Goal: Task Accomplishment & Management: Use online tool/utility

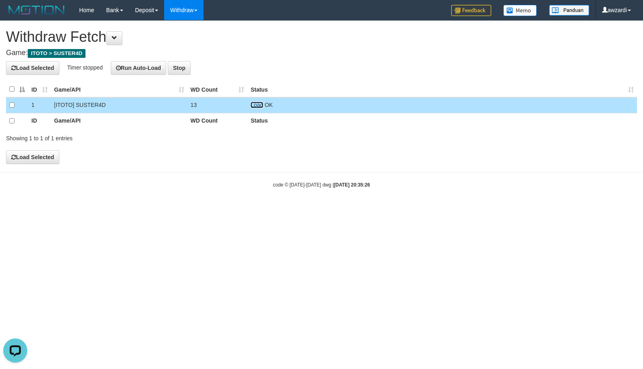
click at [261, 104] on link "Load" at bounding box center [256, 105] width 12 height 6
click at [257, 103] on link "Load" at bounding box center [256, 105] width 12 height 6
click at [255, 104] on link "Load" at bounding box center [256, 105] width 12 height 6
click at [258, 104] on link "Load" at bounding box center [256, 105] width 12 height 6
click at [256, 104] on link "Load" at bounding box center [256, 105] width 12 height 6
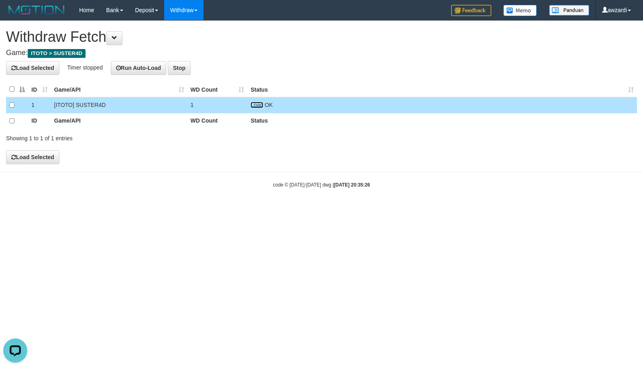
click at [259, 107] on link "Load" at bounding box center [256, 105] width 12 height 6
click at [255, 106] on link "Load" at bounding box center [256, 105] width 12 height 6
drag, startPoint x: 257, startPoint y: 104, endPoint x: 236, endPoint y: 82, distance: 30.7
click at [257, 104] on link "Load" at bounding box center [256, 105] width 12 height 6
click at [260, 106] on link "Load" at bounding box center [256, 105] width 12 height 6
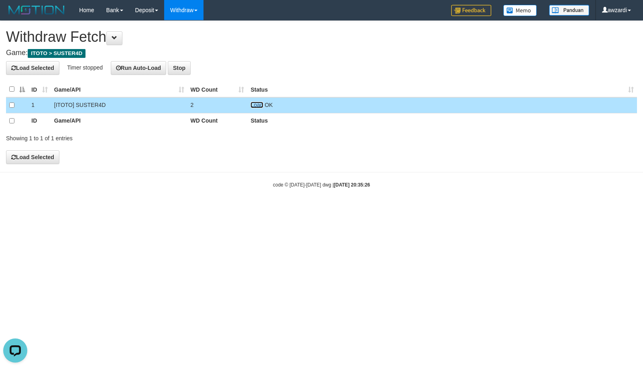
click at [257, 105] on link "Load" at bounding box center [256, 105] width 12 height 6
click at [255, 102] on link "Load" at bounding box center [256, 105] width 12 height 6
click at [256, 104] on span "Loading.." at bounding box center [261, 105] width 23 height 6
click at [255, 102] on link "Load" at bounding box center [256, 105] width 12 height 6
click at [248, 103] on td "Load OK" at bounding box center [442, 105] width 390 height 16
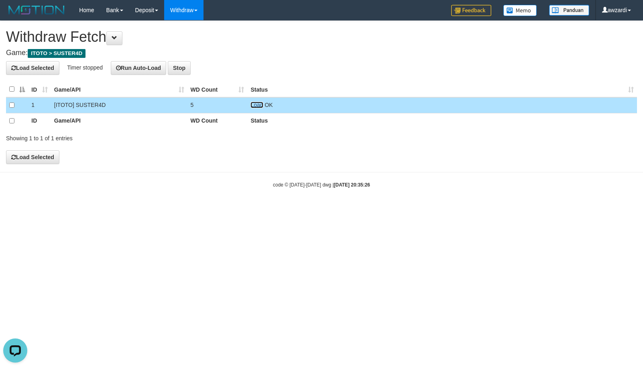
click at [254, 105] on link "Load" at bounding box center [256, 105] width 12 height 6
click at [256, 102] on link "Load" at bounding box center [256, 105] width 12 height 6
click at [257, 104] on span "Loading.." at bounding box center [261, 105] width 23 height 6
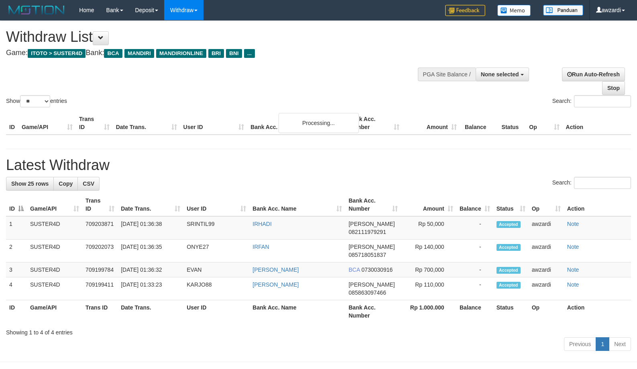
select select
select select "**"
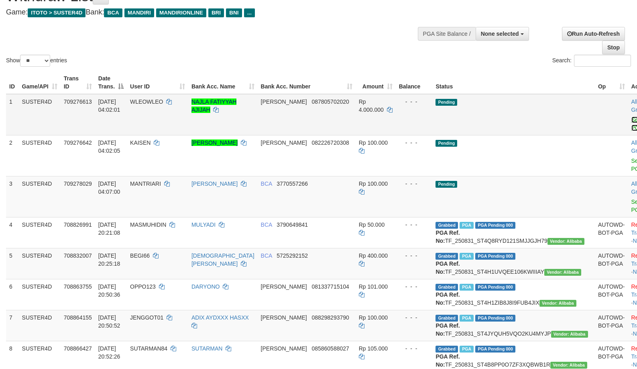
drag, startPoint x: 591, startPoint y: 126, endPoint x: 396, endPoint y: 97, distance: 197.3
click at [631, 126] on link "Send PGA" at bounding box center [637, 123] width 13 height 14
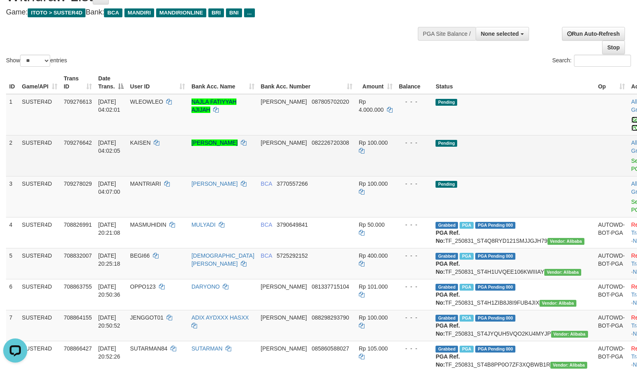
scroll to position [0, 0]
click at [631, 170] on link "Send PGA" at bounding box center [637, 164] width 13 height 14
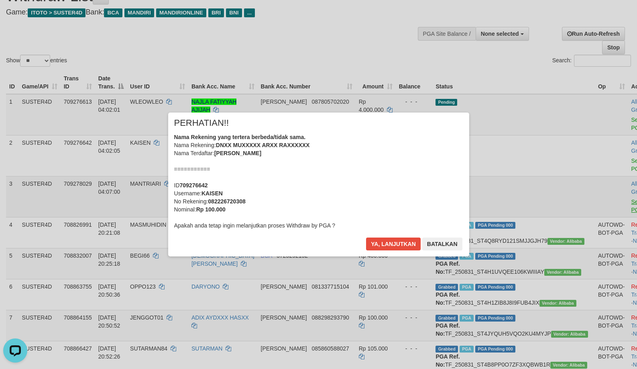
click at [590, 206] on div "× PERHATIAN!! Nama Rekening yang tertera berbeda/tidak sama. Nama Rekening: DNX…" at bounding box center [318, 184] width 637 height 176
click at [389, 241] on button "Ya, lanjutkan" at bounding box center [393, 243] width 55 height 13
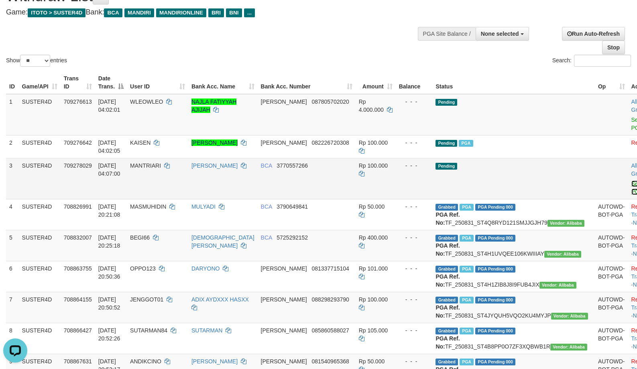
click at [631, 193] on link "Send PGA" at bounding box center [637, 187] width 13 height 14
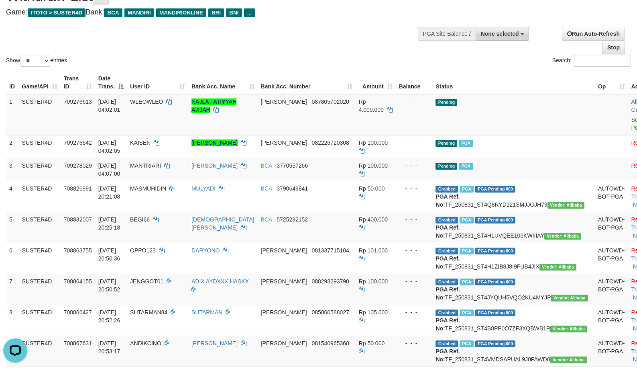
click at [504, 36] on span "None selected" at bounding box center [500, 34] width 38 height 6
click at [482, 59] on label "SELECT GAME" at bounding box center [481, 64] width 57 height 10
click at [482, 68] on label "SELECT GAME" at bounding box center [481, 64] width 57 height 10
click at [483, 72] on label "[ITOTO] SUSTER4D" at bounding box center [491, 74] width 76 height 10
select select "***"
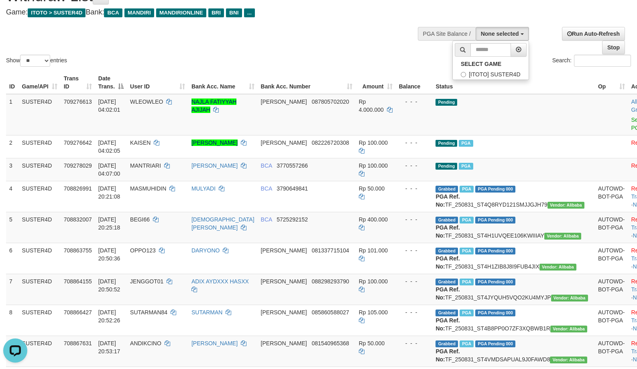
scroll to position [7, 0]
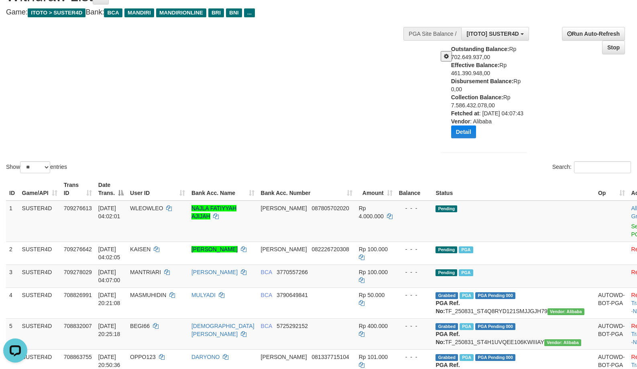
click at [446, 54] on span at bounding box center [446, 56] width 5 height 6
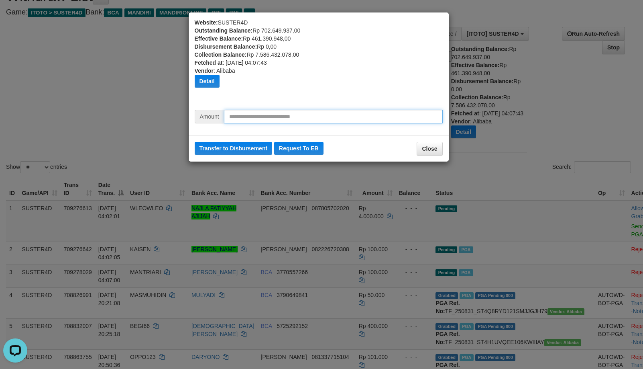
click at [273, 117] on input "text" at bounding box center [333, 117] width 219 height 14
type input "*********"
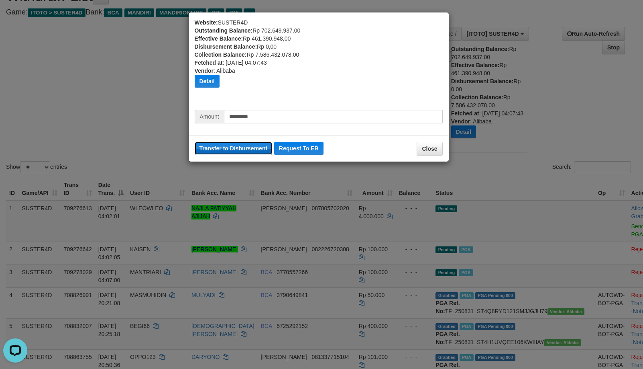
click at [233, 143] on button "Transfer to Disbursement" at bounding box center [234, 148] width 78 height 13
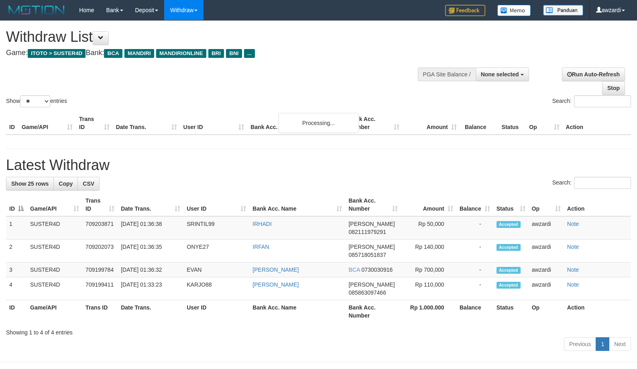
select select
select select "**"
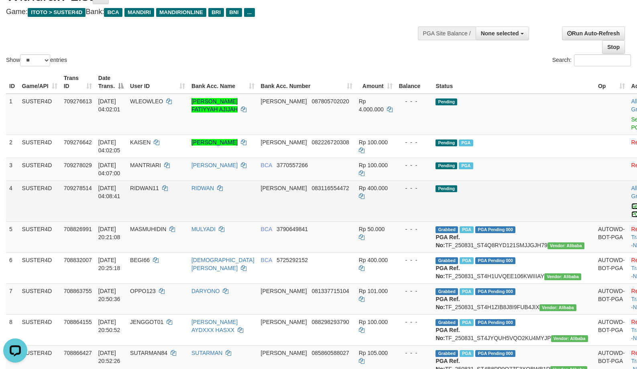
click at [631, 212] on link "Send PGA" at bounding box center [637, 210] width 13 height 14
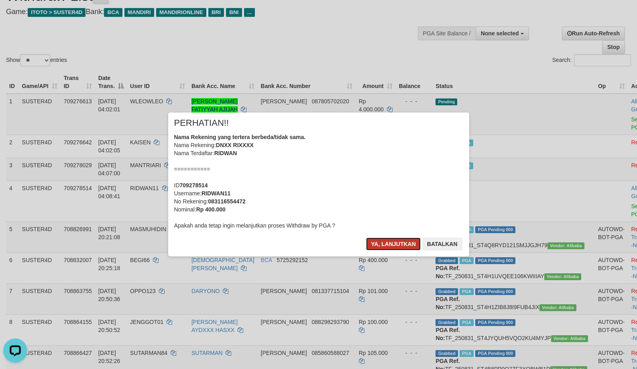
click at [391, 245] on button "Ya, lanjutkan" at bounding box center [393, 243] width 55 height 13
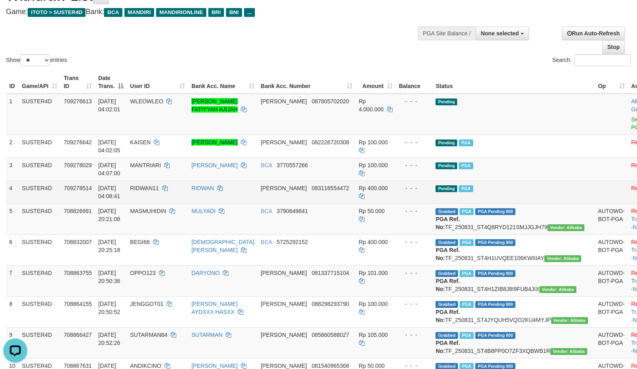
click at [319, 182] on td "DANA 083116554472" at bounding box center [307, 191] width 98 height 23
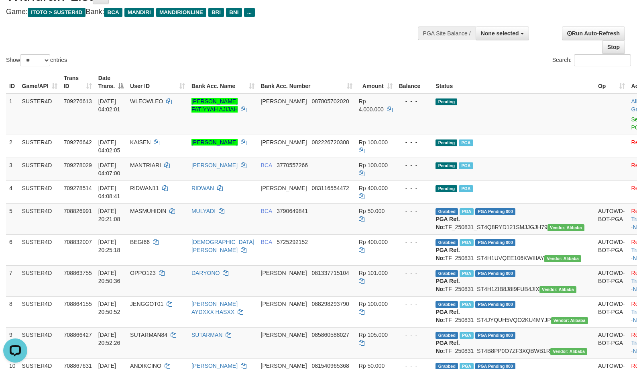
drag, startPoint x: 211, startPoint y: 51, endPoint x: 241, endPoint y: 55, distance: 30.8
click at [212, 51] on div "Show ** ** ** *** entries Search:" at bounding box center [318, 24] width 637 height 88
drag, startPoint x: 588, startPoint y: 125, endPoint x: 360, endPoint y: 98, distance: 230.4
click at [631, 125] on link "Send PGA" at bounding box center [637, 123] width 13 height 14
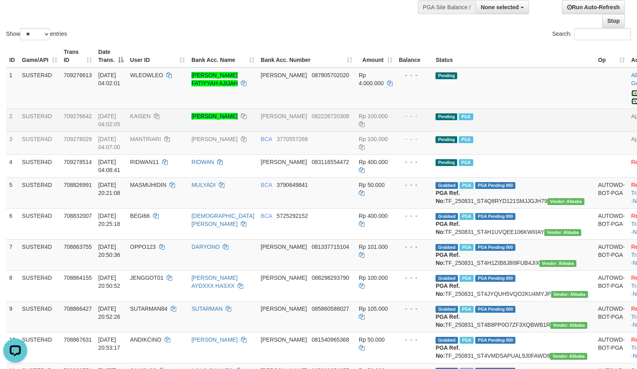
scroll to position [81, 0]
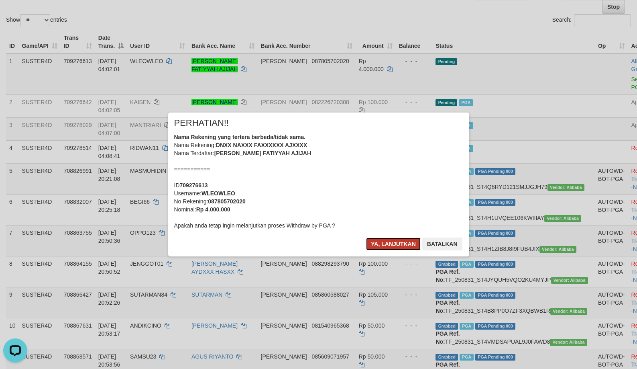
click at [382, 241] on button "Ya, lanjutkan" at bounding box center [393, 243] width 55 height 13
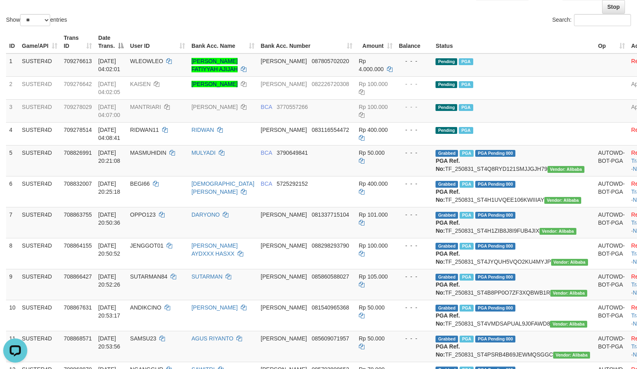
click at [230, 15] on div "Show ** ** ** *** entries" at bounding box center [159, 21] width 307 height 14
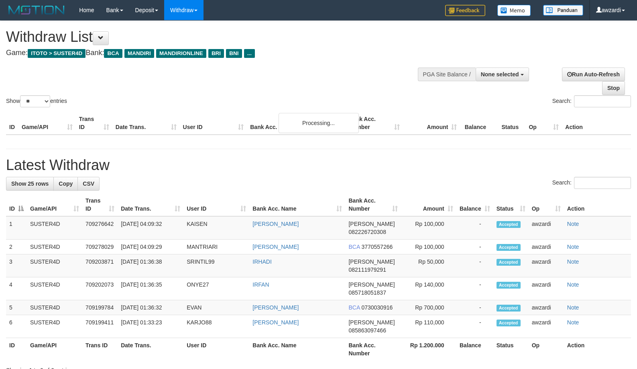
select select
select select "**"
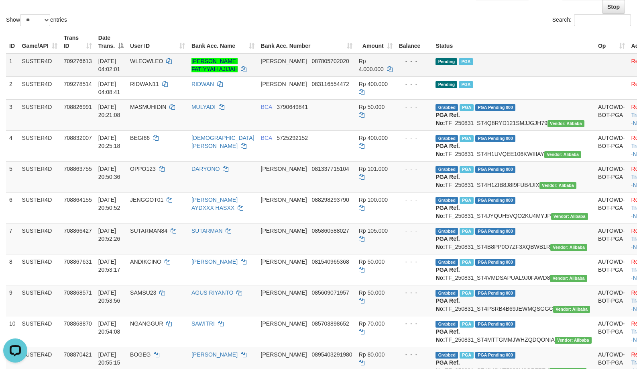
scroll to position [41, 0]
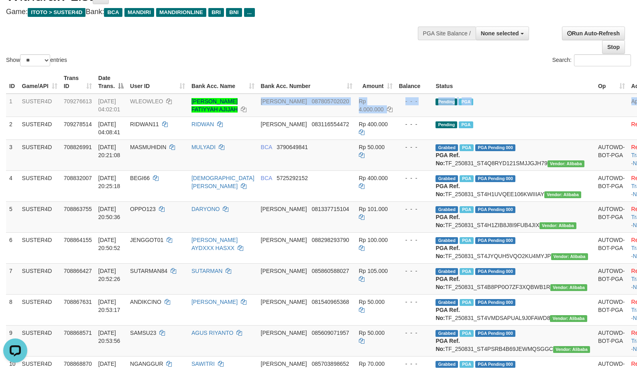
drag, startPoint x: 578, startPoint y: 100, endPoint x: 273, endPoint y: 77, distance: 305.1
click at [274, 97] on tr "1 SUSTER4D 709276613 01/09/2025 04:02:01 WLEOWLEO NAJLA FATIYYAH AJIJAH DANA 08…" at bounding box center [337, 105] width 662 height 23
click at [304, 46] on div "Show ** ** ** *** entries Search:" at bounding box center [318, 24] width 637 height 88
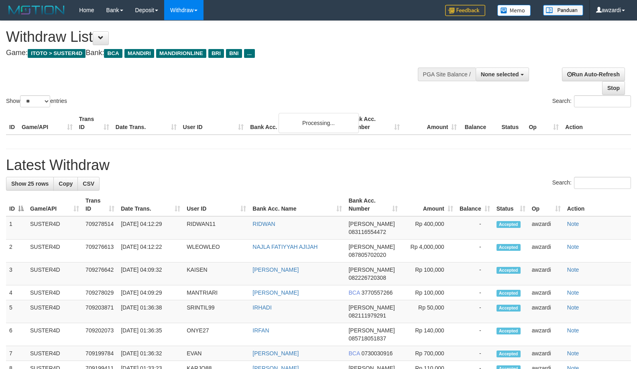
select select
select select "**"
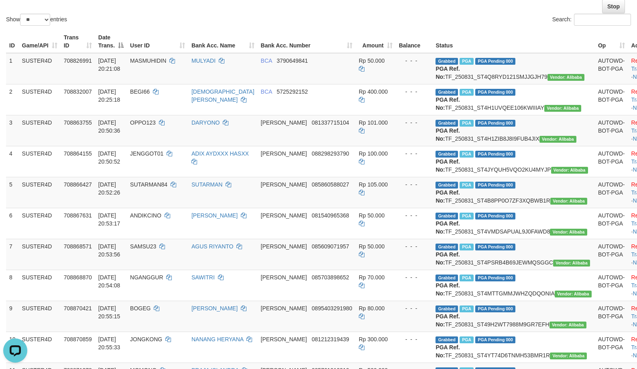
click at [350, 22] on div "Search:" at bounding box center [478, 21] width 307 height 14
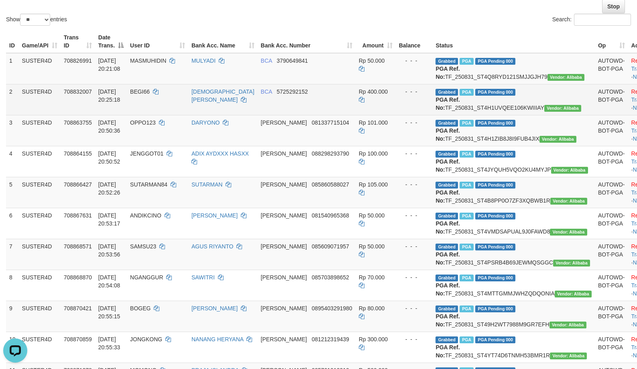
drag, startPoint x: 397, startPoint y: 125, endPoint x: 394, endPoint y: 122, distance: 4.6
click at [396, 115] on td "- - -" at bounding box center [414, 99] width 37 height 31
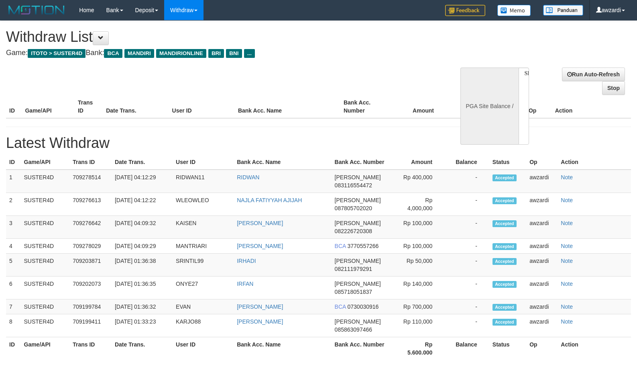
select select
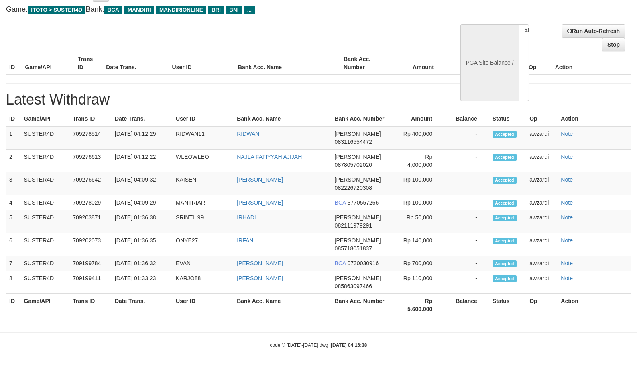
select select "**"
select select
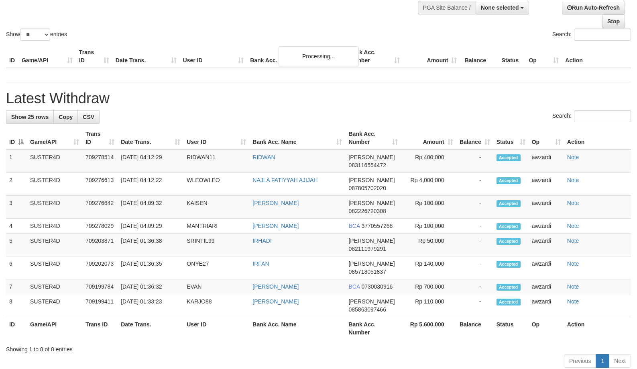
scroll to position [41, 0]
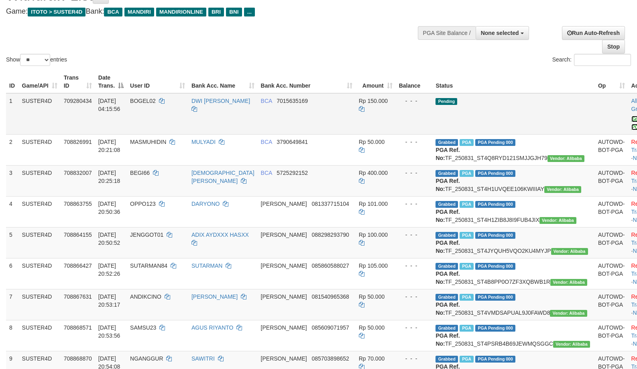
click at [631, 127] on link "Send PGA" at bounding box center [637, 123] width 13 height 14
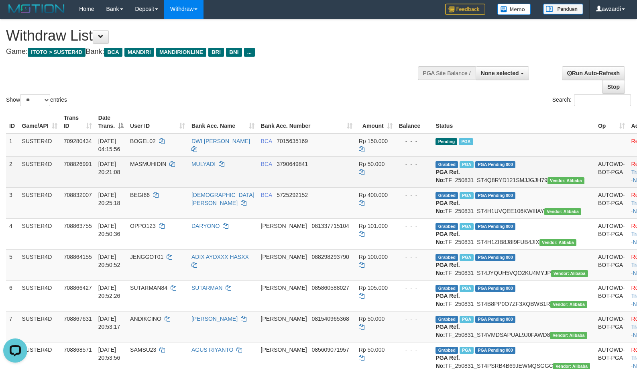
scroll to position [0, 0]
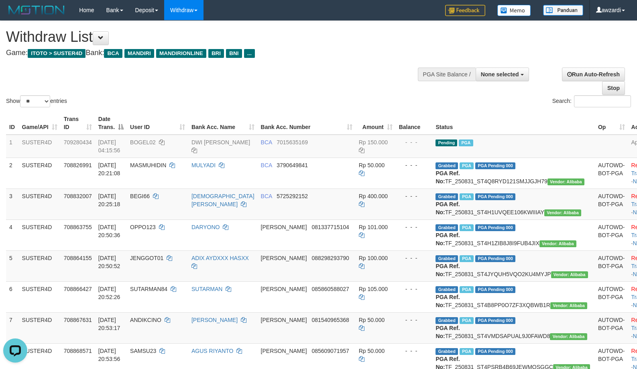
click at [370, 69] on div "Show ** ** ** *** entries Search:" at bounding box center [318, 65] width 637 height 88
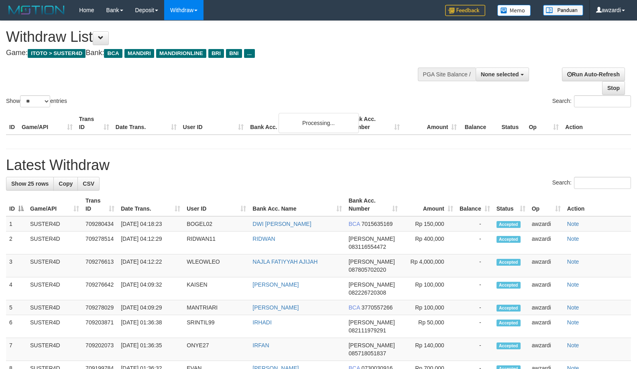
select select
select select "**"
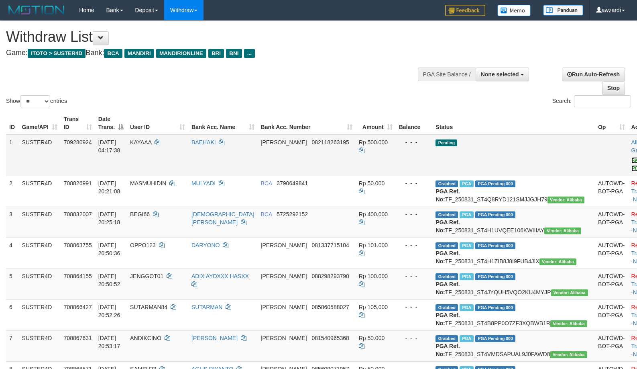
click at [631, 163] on link "Send PGA" at bounding box center [637, 164] width 13 height 14
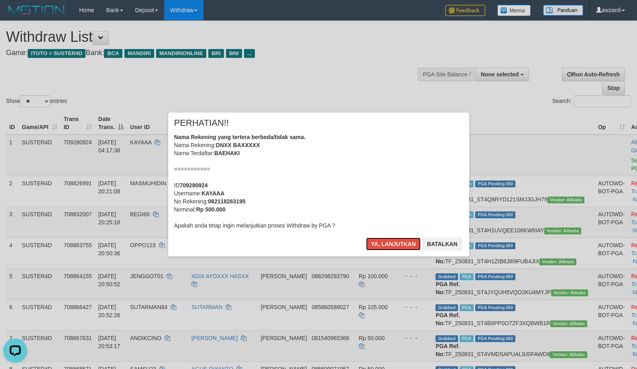
drag, startPoint x: 413, startPoint y: 241, endPoint x: 179, endPoint y: 193, distance: 239.3
click at [413, 241] on button "Ya, lanjutkan" at bounding box center [393, 243] width 55 height 13
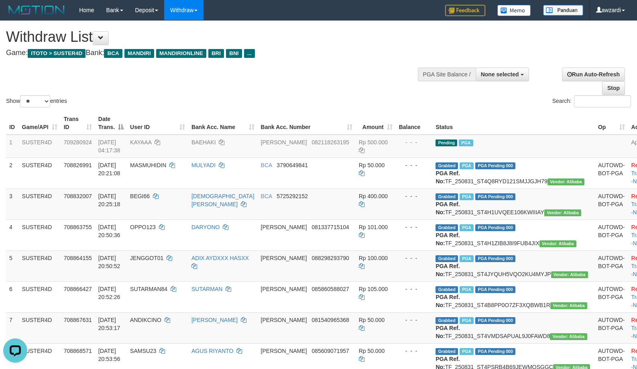
click at [330, 45] on h1 "Withdraw List" at bounding box center [211, 37] width 411 height 16
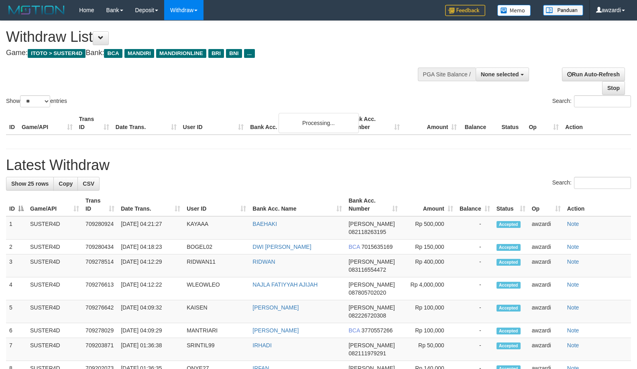
select select
select select "**"
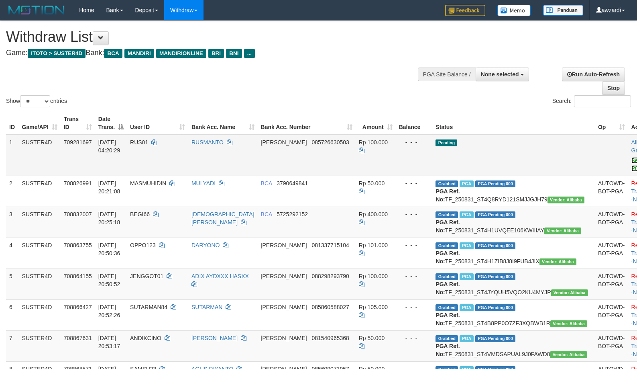
drag, startPoint x: 588, startPoint y: 165, endPoint x: 355, endPoint y: 95, distance: 243.2
click at [631, 165] on link "Send PGA" at bounding box center [637, 164] width 13 height 14
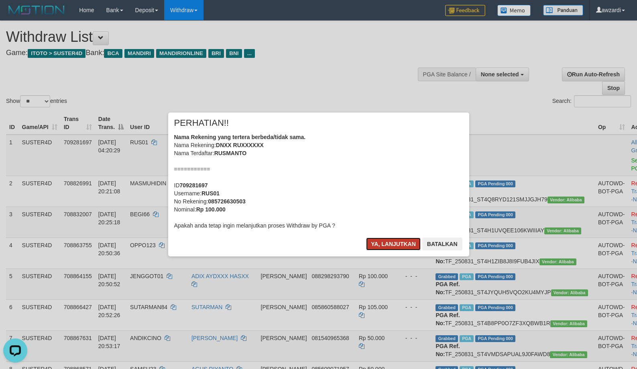
click at [388, 245] on button "Ya, lanjutkan" at bounding box center [393, 243] width 55 height 13
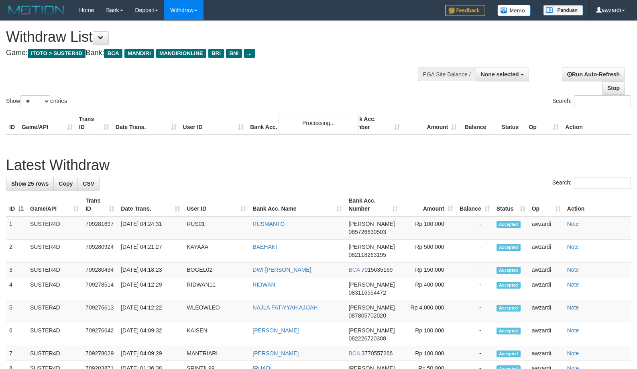
select select
select select "**"
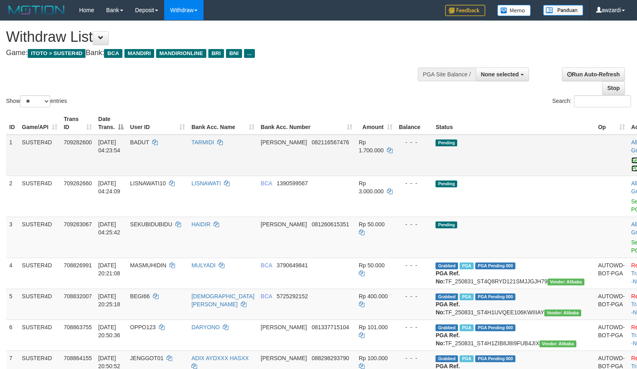
click at [631, 167] on link "Send PGA" at bounding box center [637, 164] width 13 height 14
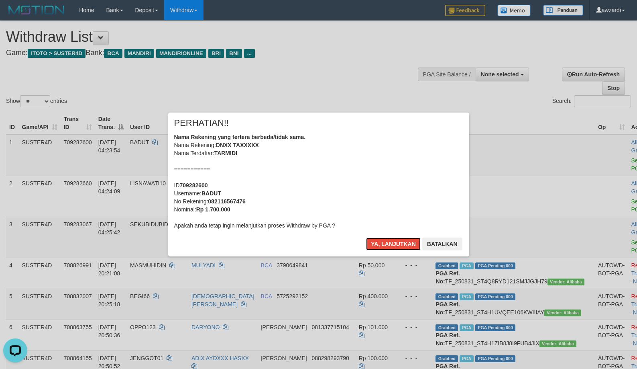
drag, startPoint x: 395, startPoint y: 238, endPoint x: 595, endPoint y: 239, distance: 199.5
click at [396, 240] on button "Ya, lanjutkan" at bounding box center [393, 243] width 55 height 13
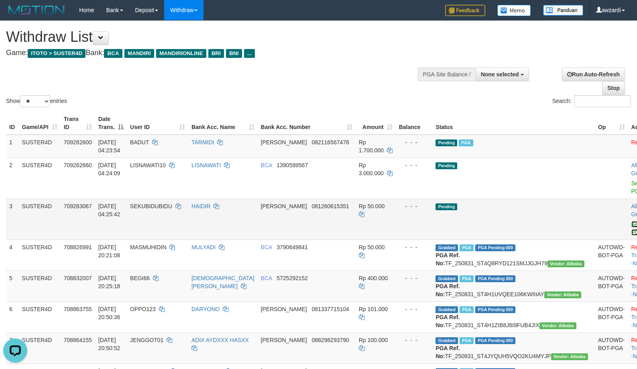
click at [631, 230] on link "Send PGA" at bounding box center [637, 228] width 13 height 14
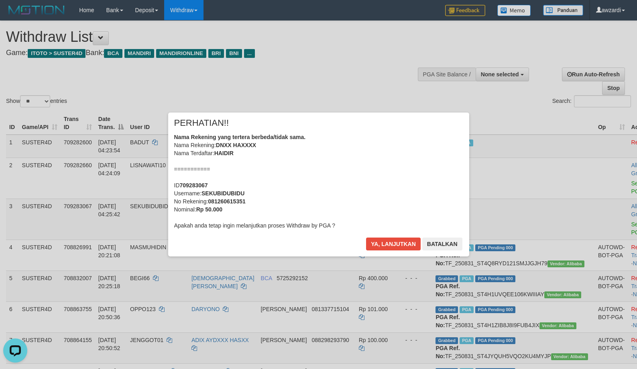
drag, startPoint x: 591, startPoint y: 190, endPoint x: 436, endPoint y: 196, distance: 154.3
click at [589, 191] on div "× PERHATIAN!! Nama Rekening yang tertera berbeda/tidak sama. Nama Rekening: DNX…" at bounding box center [318, 184] width 637 height 176
click at [375, 243] on button "Ya, lanjutkan" at bounding box center [393, 243] width 55 height 13
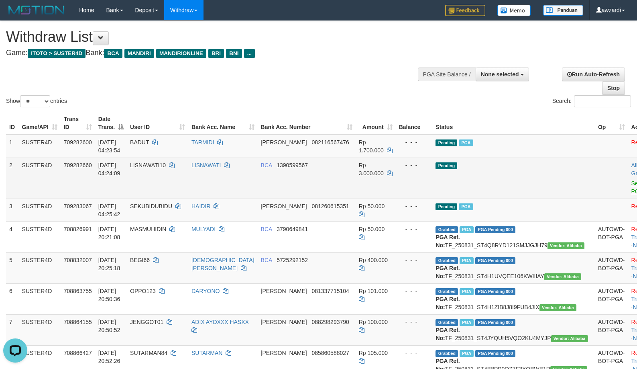
drag, startPoint x: 583, startPoint y: 190, endPoint x: 588, endPoint y: 191, distance: 4.9
click at [628, 190] on td "Allow Grab · Reject Send PGA · Note" at bounding box center [648, 177] width 40 height 41
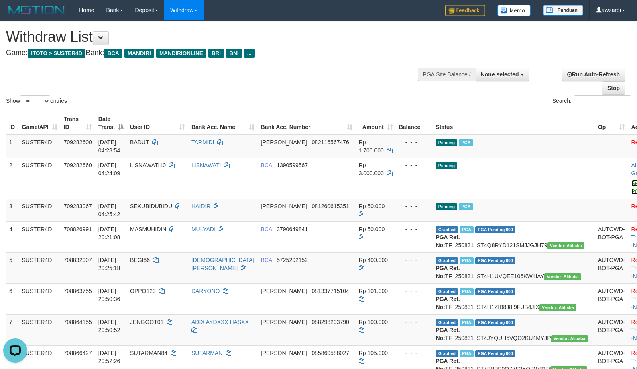
click at [631, 192] on link "Send PGA" at bounding box center [637, 187] width 13 height 14
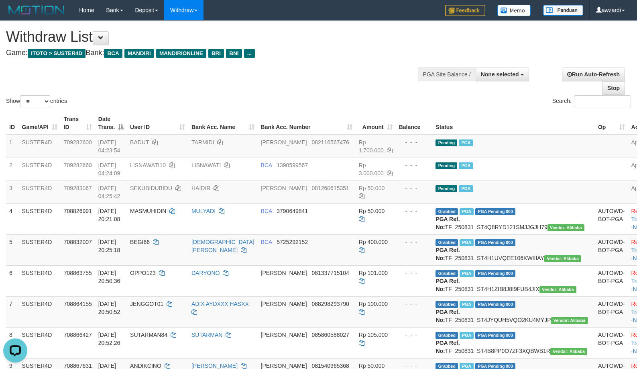
drag, startPoint x: 344, startPoint y: 62, endPoint x: 206, endPoint y: 5, distance: 149.2
click at [342, 63] on div "Show ** ** ** *** entries Search:" at bounding box center [318, 65] width 637 height 88
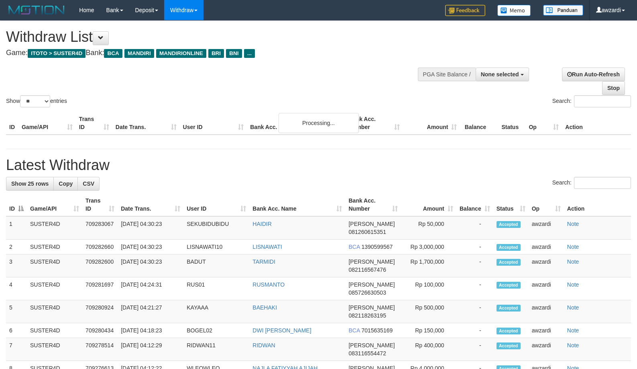
select select
select select "**"
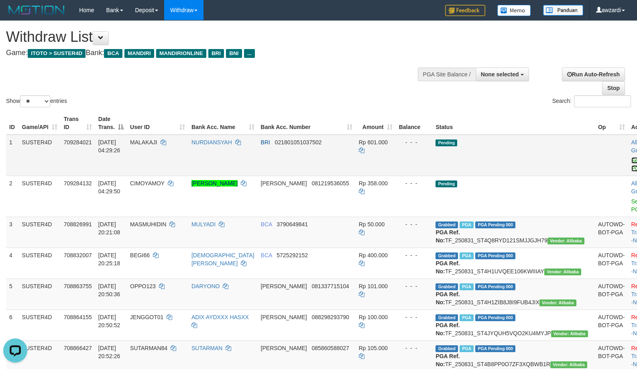
click at [631, 166] on link "Send PGA" at bounding box center [637, 164] width 13 height 14
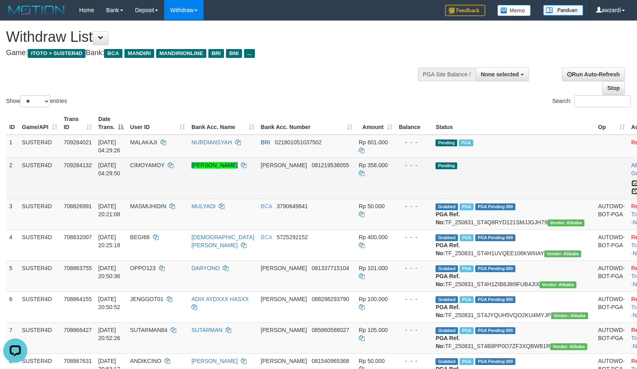
click at [631, 189] on link "Send PGA" at bounding box center [637, 187] width 13 height 14
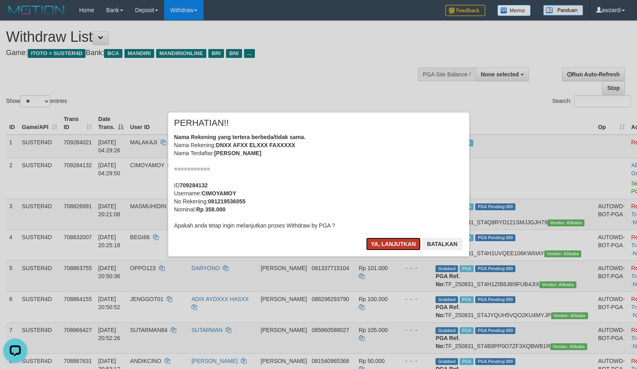
click at [389, 244] on button "Ya, lanjutkan" at bounding box center [393, 243] width 55 height 13
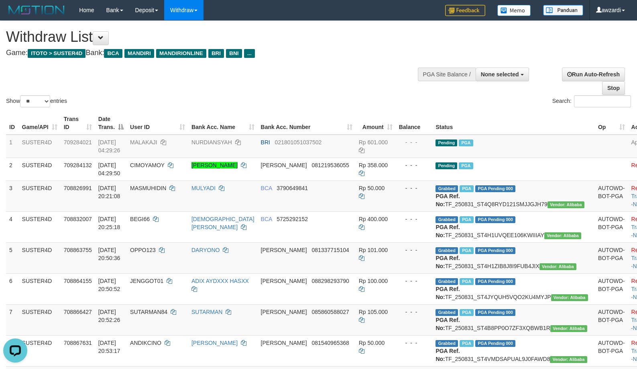
drag, startPoint x: 359, startPoint y: 51, endPoint x: 342, endPoint y: 35, distance: 23.3
click at [358, 50] on h4 "Game: ITOTO > SUSTER4D Bank: BCA MANDIRI MANDIRIONLINE BRI BNI ..." at bounding box center [211, 53] width 411 height 8
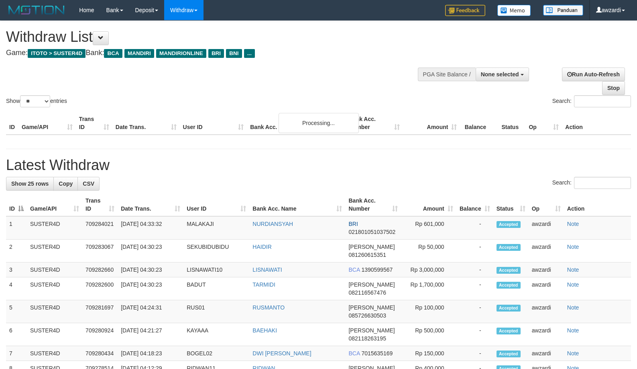
select select
select select "**"
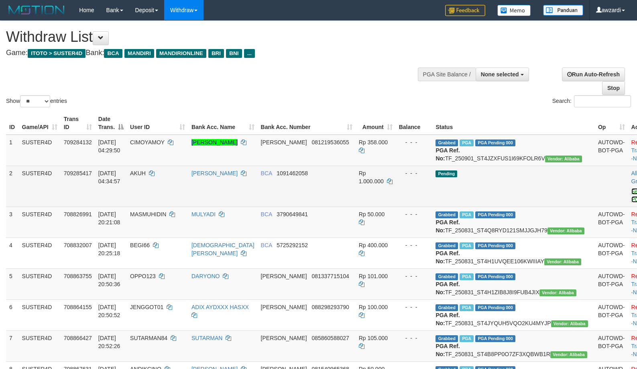
click at [631, 202] on link "Send PGA" at bounding box center [637, 195] width 13 height 14
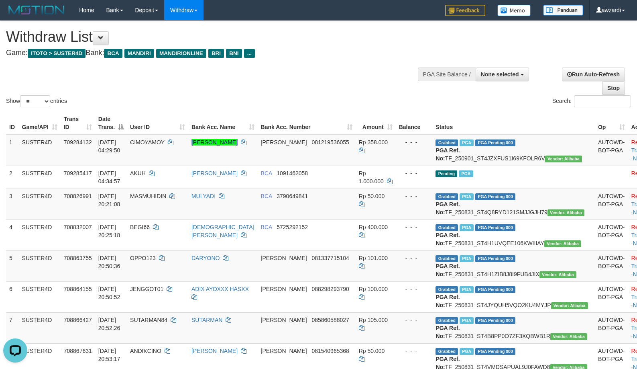
drag, startPoint x: 351, startPoint y: 81, endPoint x: 310, endPoint y: 41, distance: 57.1
click at [351, 81] on div "Show ** ** ** *** entries Search:" at bounding box center [318, 65] width 637 height 88
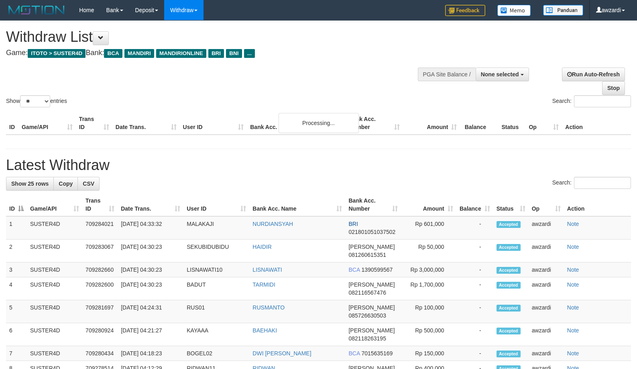
select select
select select "**"
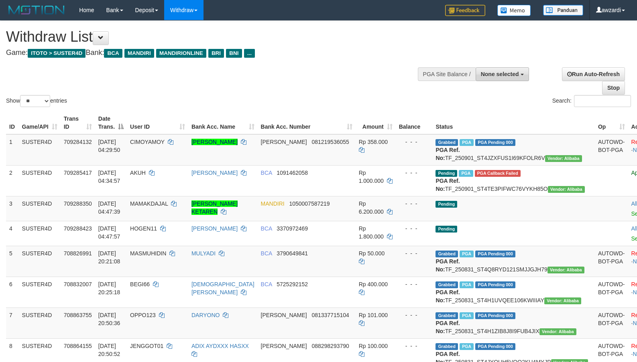
click at [505, 72] on span "None selected" at bounding box center [500, 74] width 38 height 6
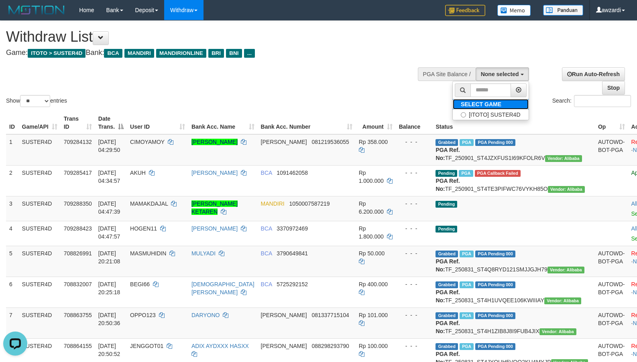
click at [481, 108] on label "SELECT GAME" at bounding box center [481, 104] width 57 height 10
click at [482, 112] on label "[ITOTO] SUSTER4D" at bounding box center [491, 115] width 76 height 10
select select "***"
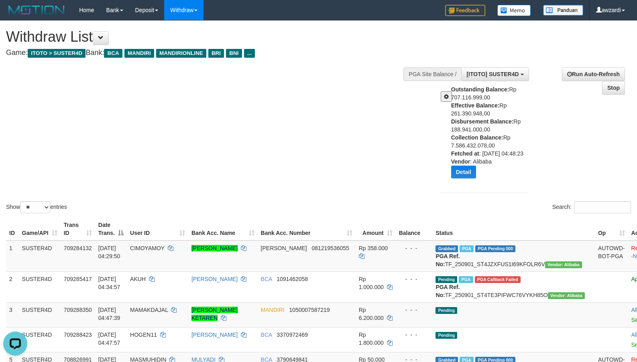
click at [309, 161] on div "Show ** ** ** *** entries Search:" at bounding box center [318, 118] width 637 height 194
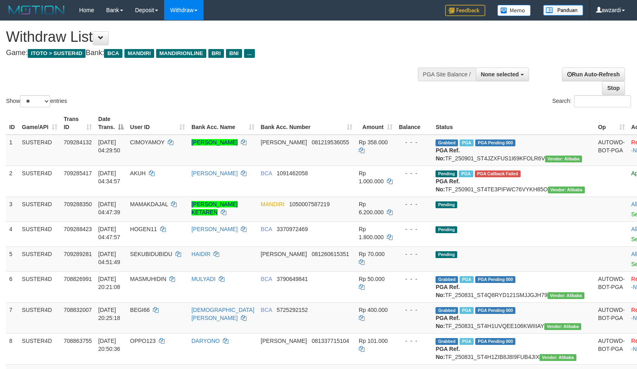
select select
select select "**"
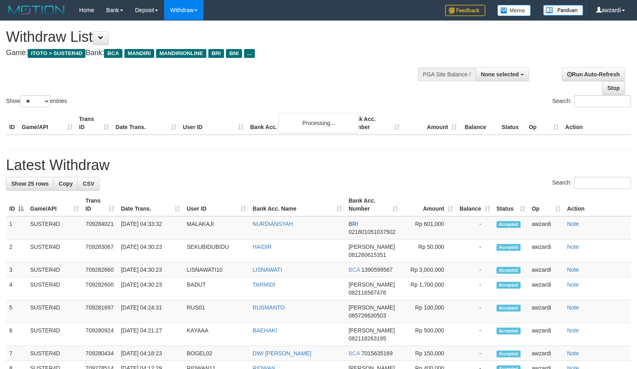
select select
select select "**"
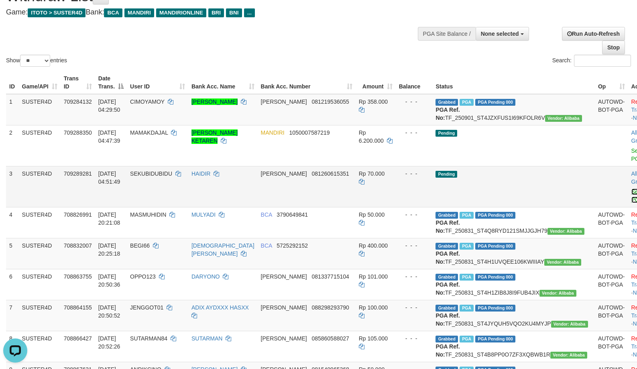
click at [631, 203] on link "Send PGA" at bounding box center [637, 195] width 13 height 14
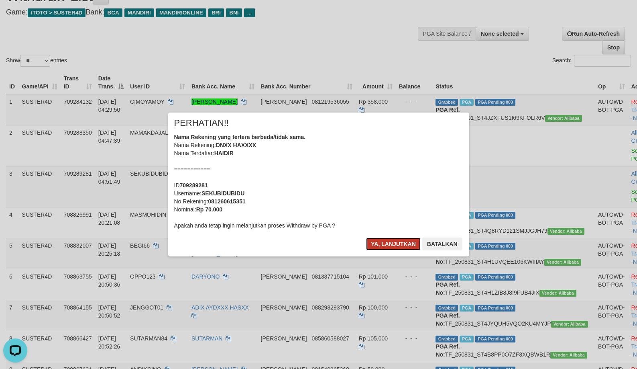
click at [391, 244] on button "Ya, lanjutkan" at bounding box center [393, 243] width 55 height 13
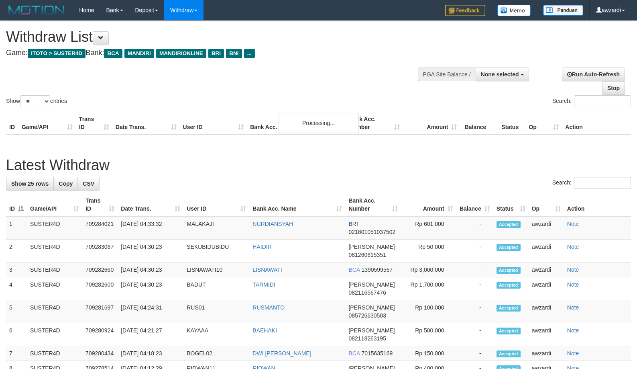
select select
select select "**"
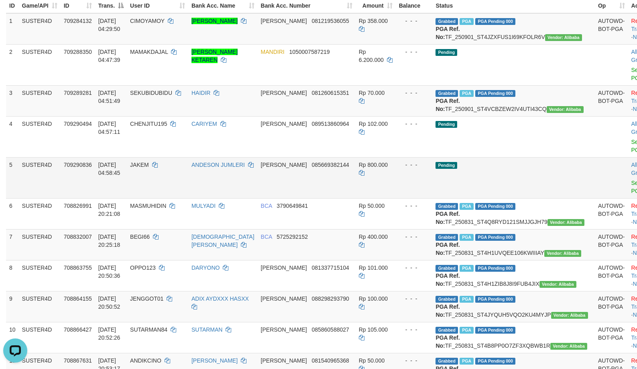
click at [396, 188] on td "- - -" at bounding box center [414, 177] width 37 height 41
click at [497, 33] on td "Grabbed PGA PGA Pending 000 {"status":"000","data":{"unique_id":"695-709284132-…" at bounding box center [513, 28] width 163 height 31
copy td "TF_250901_ST4JZXFUS1I69KFOLR6V"
click at [497, 33] on td "Grabbed PGA PGA Pending 000 {"status":"000","data":{"unique_id":"695-709284132-…" at bounding box center [513, 28] width 163 height 31
click at [499, 114] on td "Grabbed PGA PGA Pending 000 {"status":"000","data":{"unique_id":"695-709289281-…" at bounding box center [513, 100] width 163 height 31
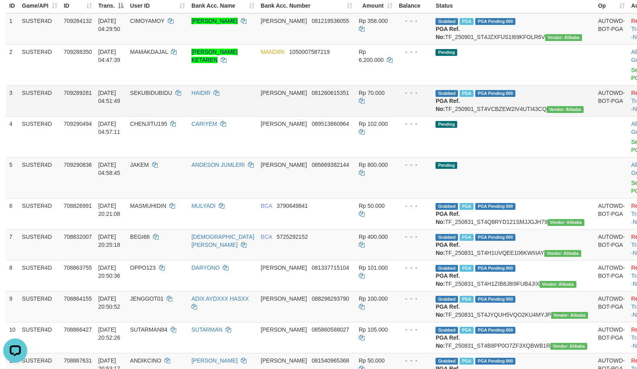
copy td "TF_250901_ST4VCBZEW2IV4UTI43CQ"
click at [499, 114] on td "Grabbed PGA PGA Pending 000 {"status":"000","data":{"unique_id":"695-709289281-…" at bounding box center [513, 100] width 163 height 31
click at [165, 19] on span "CIMOYAMOY" at bounding box center [147, 21] width 35 height 6
copy td "CIMOYAMOY"
click at [165, 19] on span "CIMOYAMOY" at bounding box center [147, 21] width 35 height 6
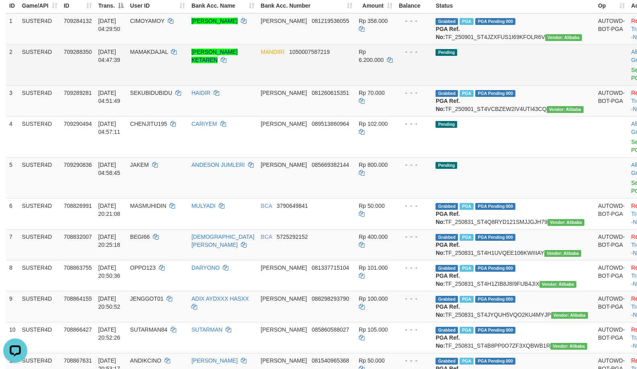
click at [166, 55] on span "MAMAKDAJAL" at bounding box center [149, 52] width 38 height 6
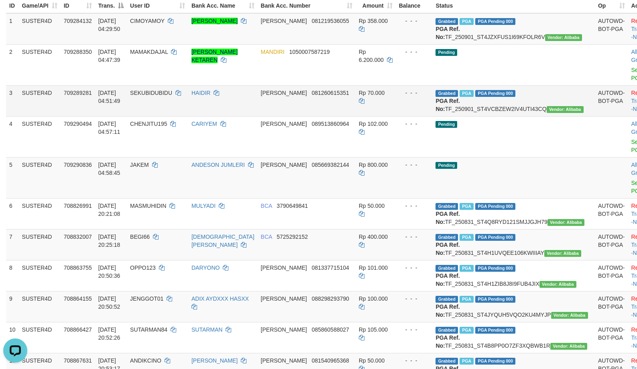
click at [159, 96] on span "SEKUBIDUBIDU" at bounding box center [151, 93] width 42 height 6
copy td "SEKUBIDUBIDU"
drag, startPoint x: 159, startPoint y: 98, endPoint x: 611, endPoint y: 139, distance: 453.5
click at [159, 96] on span "SEKUBIDUBIDU" at bounding box center [151, 93] width 42 height 6
click at [242, 24] on icon at bounding box center [244, 21] width 6 height 6
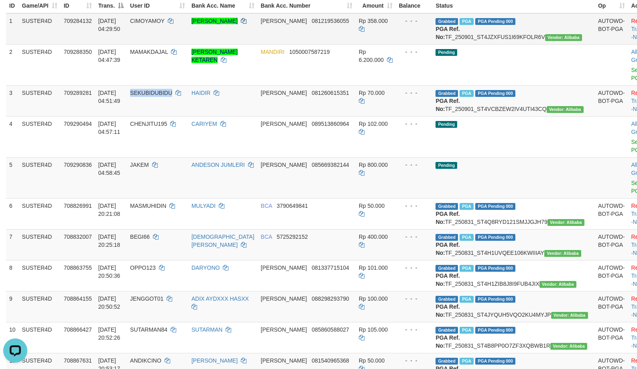
copy span "SEKUBIDUBIDU"
click at [219, 96] on icon at bounding box center [217, 93] width 6 height 6
